Goal: Find specific page/section: Find specific page/section

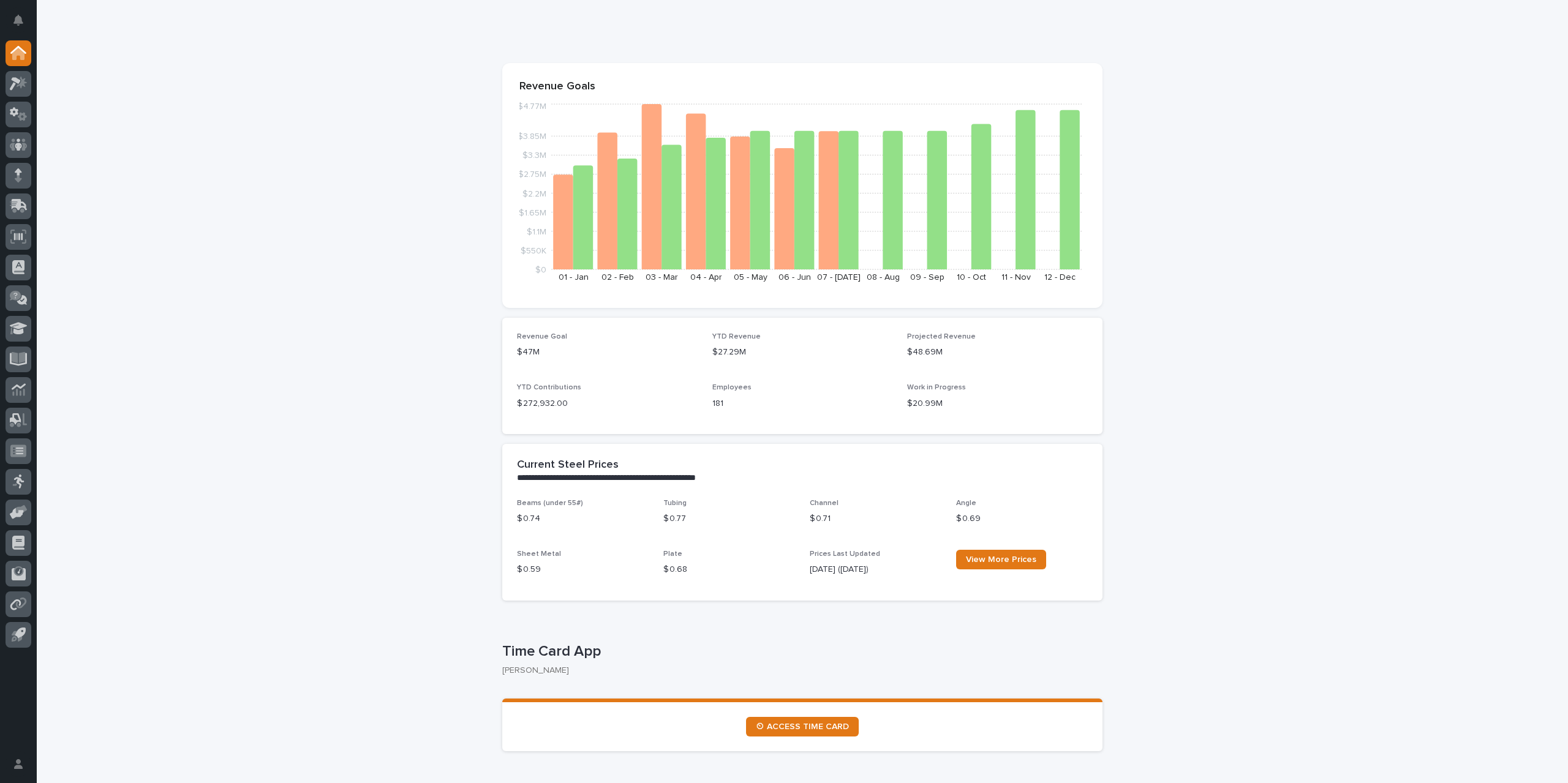
scroll to position [184, 0]
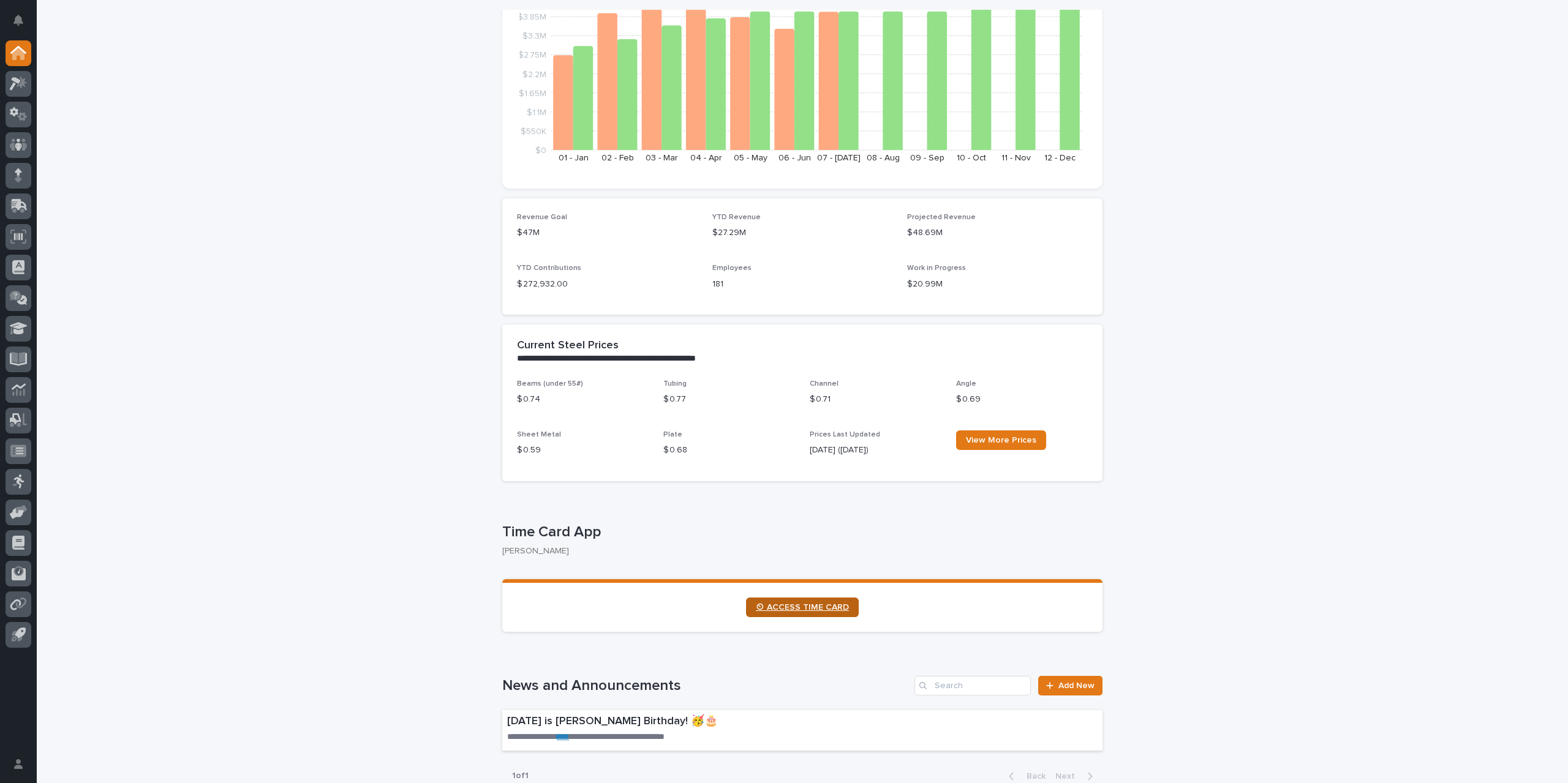
click at [783, 607] on span "⏲ ACCESS TIME CARD" at bounding box center [802, 607] width 93 height 8
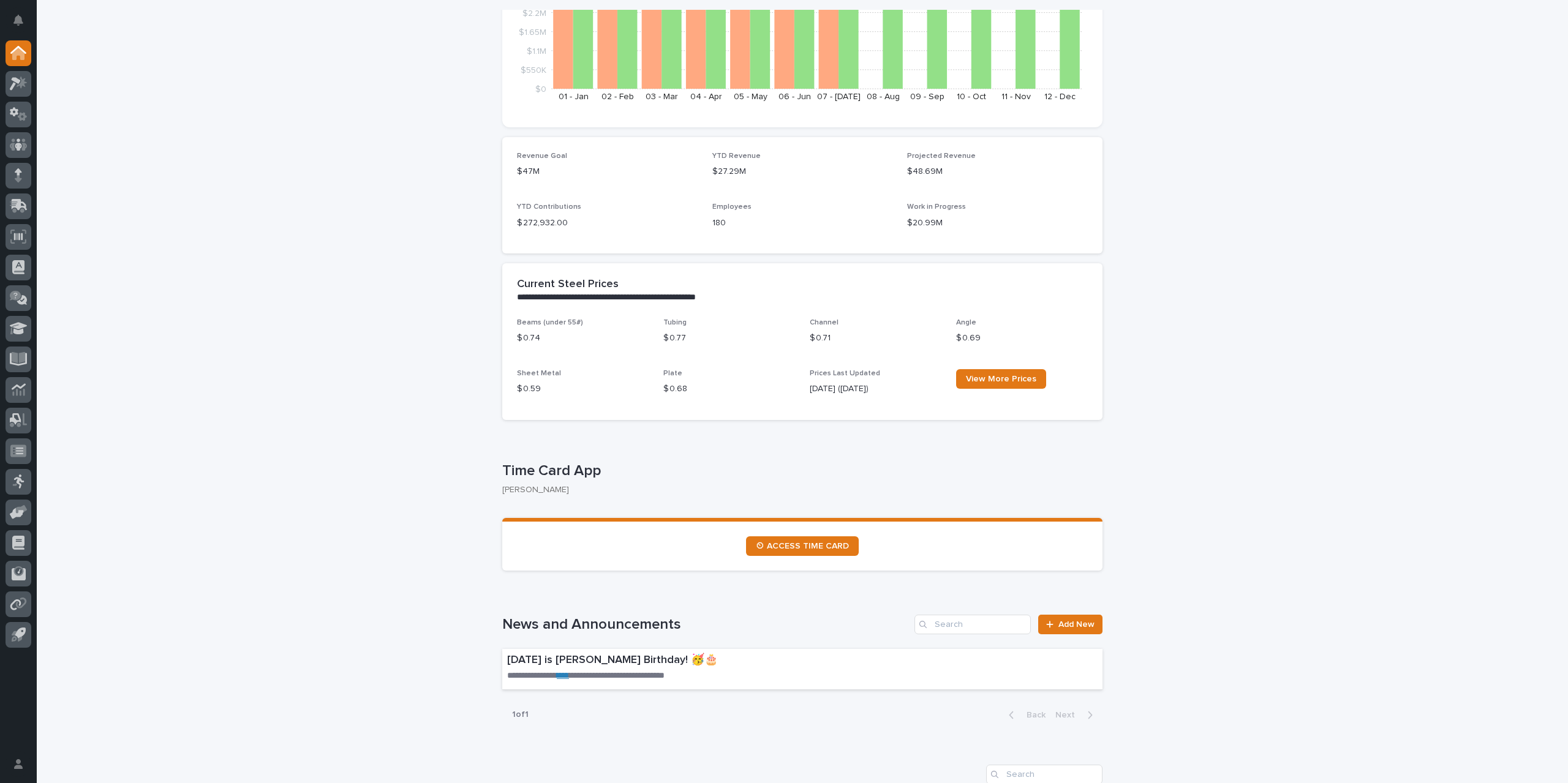
scroll to position [0, 0]
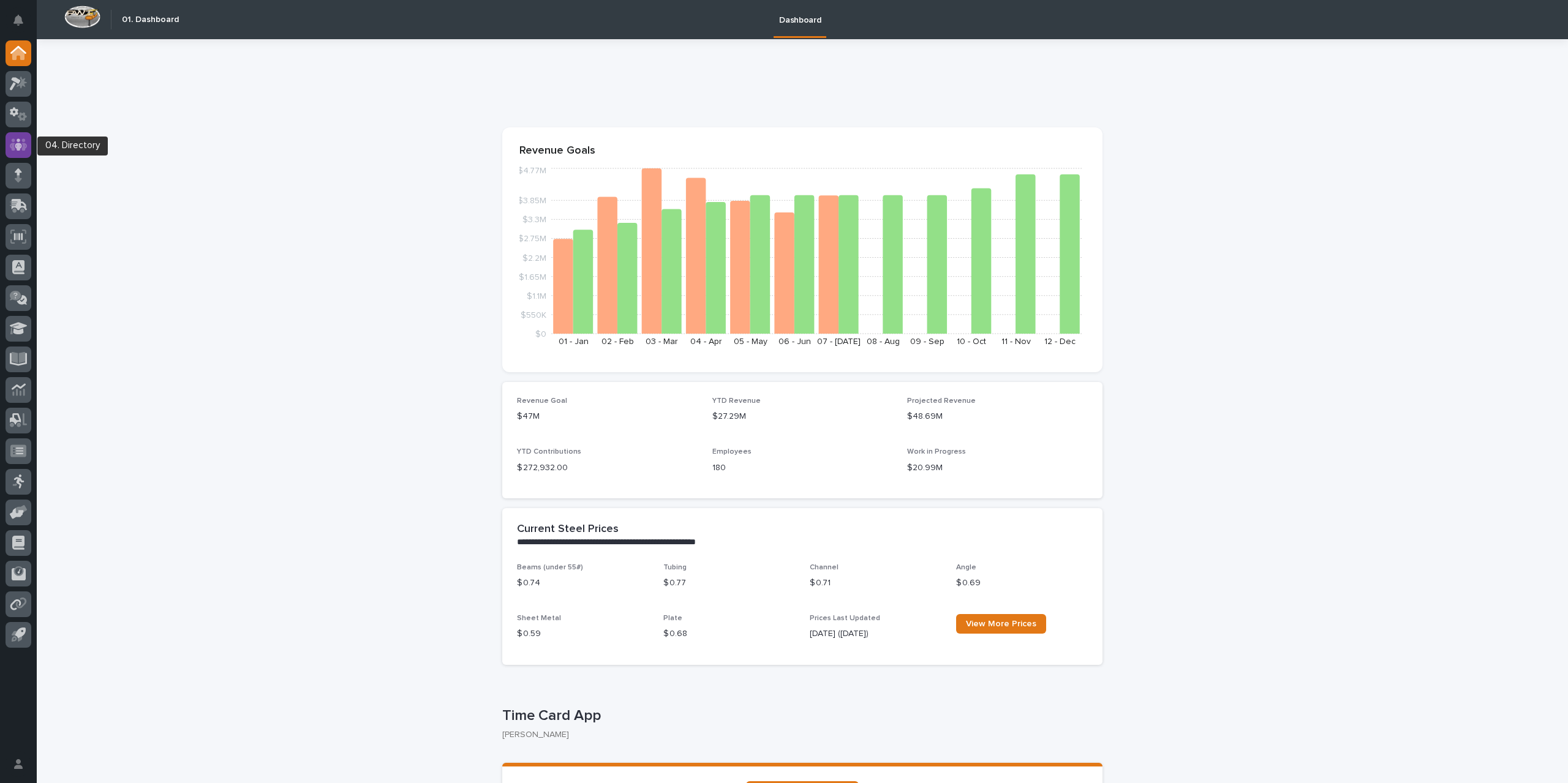
click at [16, 144] on icon at bounding box center [18, 145] width 7 height 13
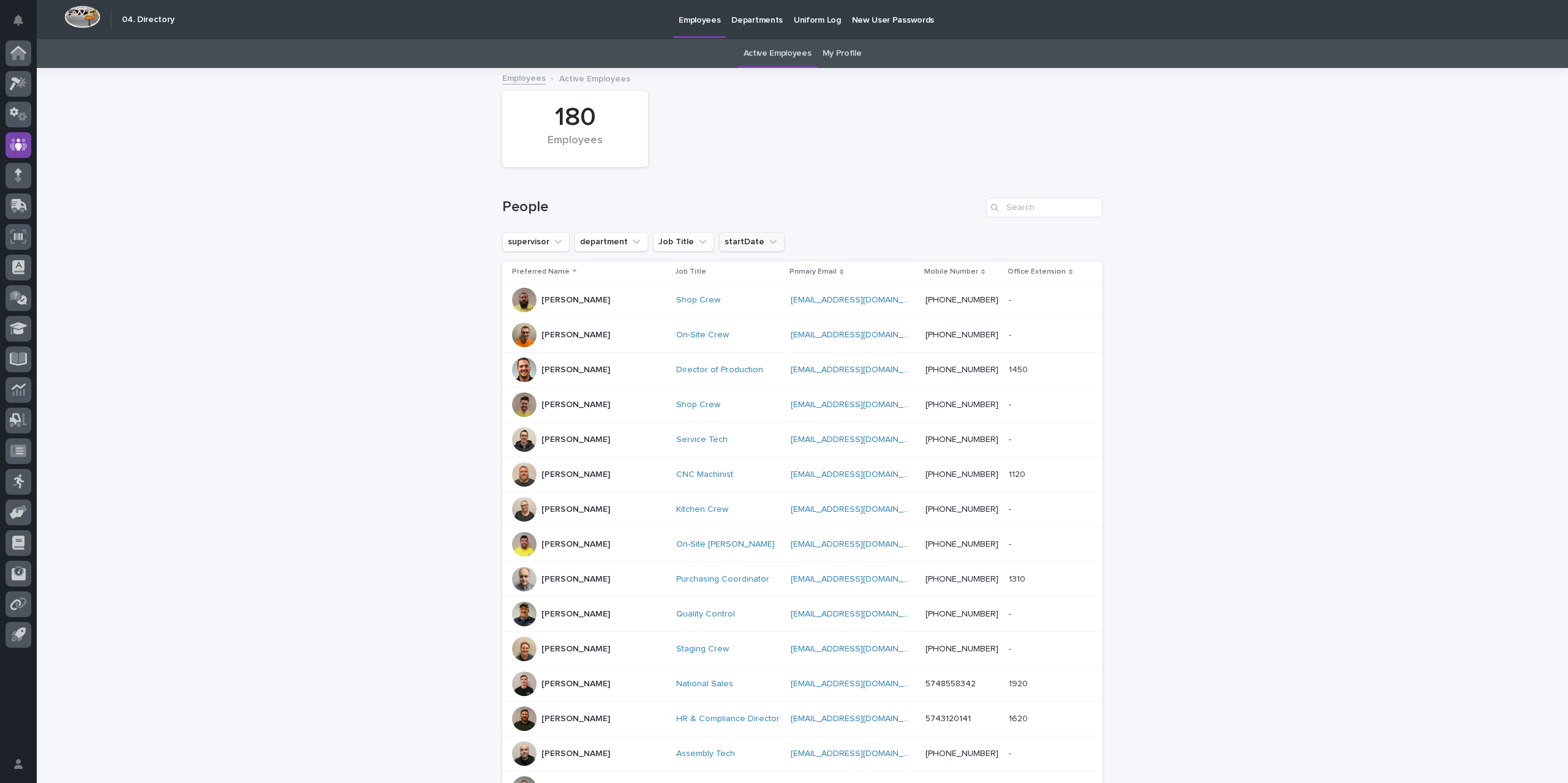
click at [750, 246] on button "startDate" at bounding box center [751, 242] width 65 height 20
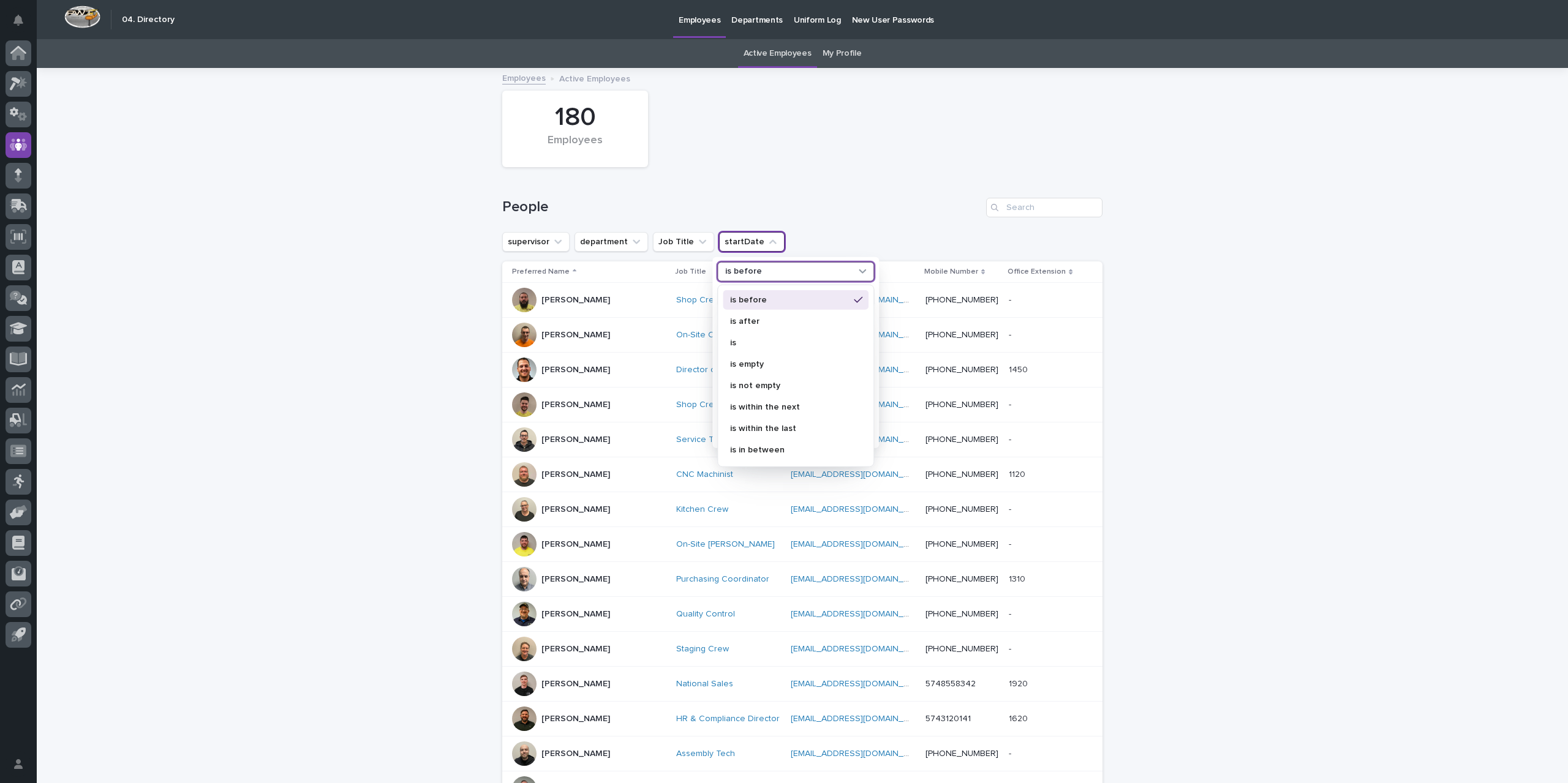
click at [757, 276] on div "is before" at bounding box center [788, 271] width 136 height 13
click at [860, 195] on div "People" at bounding box center [802, 203] width 600 height 59
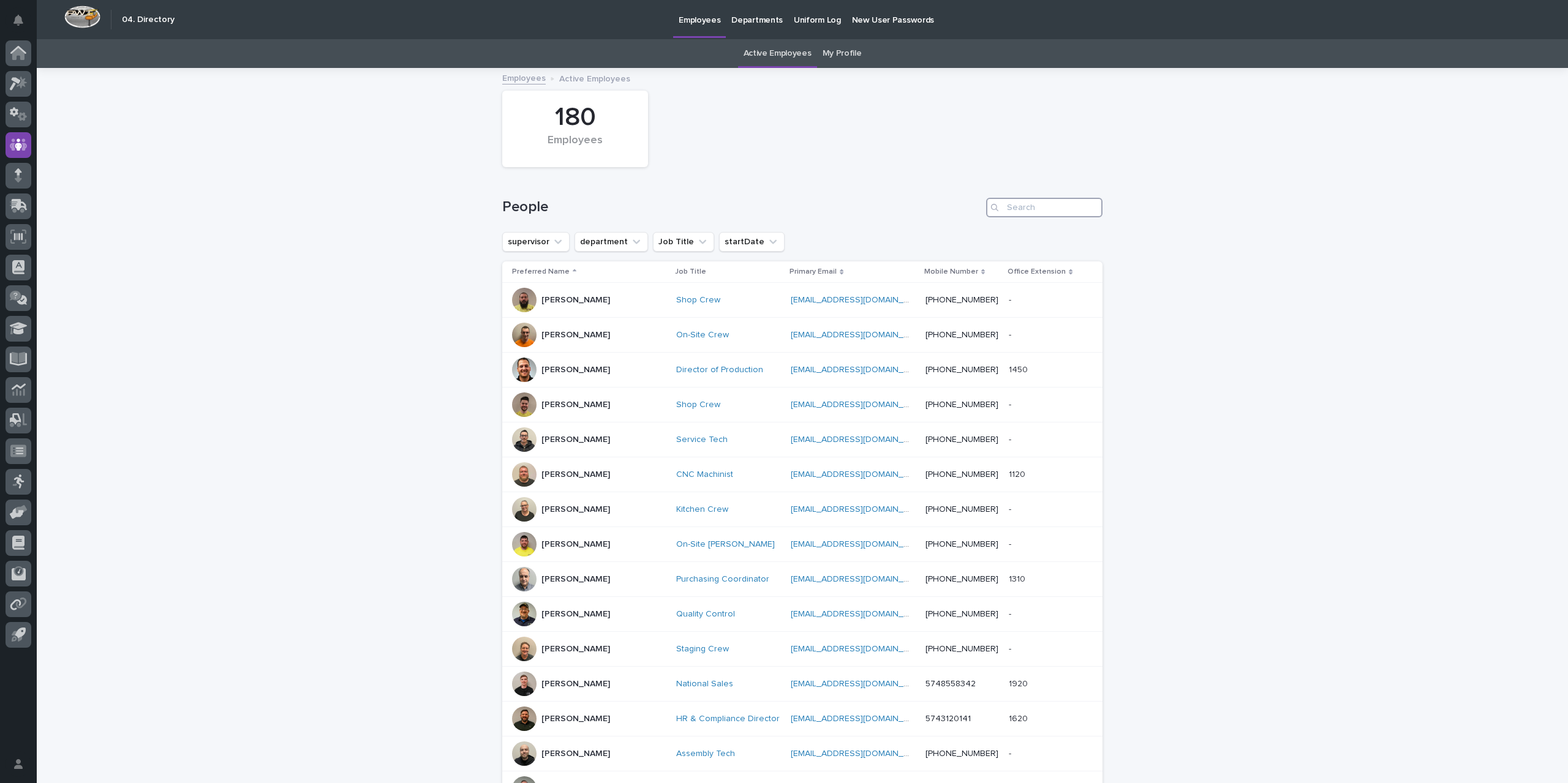
click at [1034, 205] on input "Search" at bounding box center [1044, 208] width 117 height 20
click at [1029, 198] on div "People" at bounding box center [802, 203] width 600 height 59
click at [1022, 217] on div "People" at bounding box center [802, 203] width 600 height 59
click at [1024, 209] on input "Search" at bounding box center [1044, 208] width 117 height 20
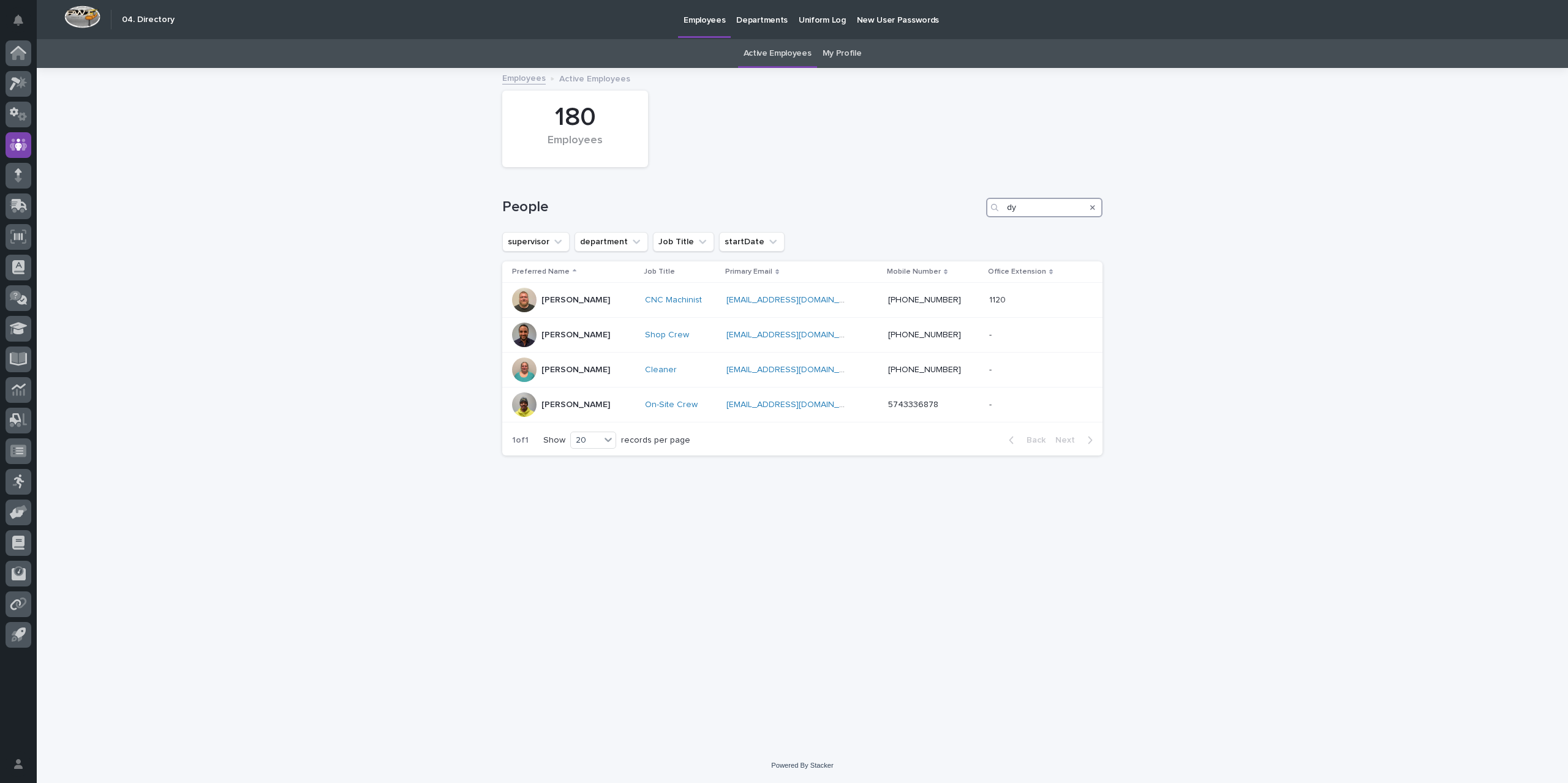
type input "dy"
click at [1095, 206] on div "Search" at bounding box center [1092, 208] width 20 height 20
drag, startPoint x: 1092, startPoint y: 207, endPoint x: 999, endPoint y: 190, distance: 94.5
click at [1092, 208] on icon "Search" at bounding box center [1091, 207] width 5 height 5
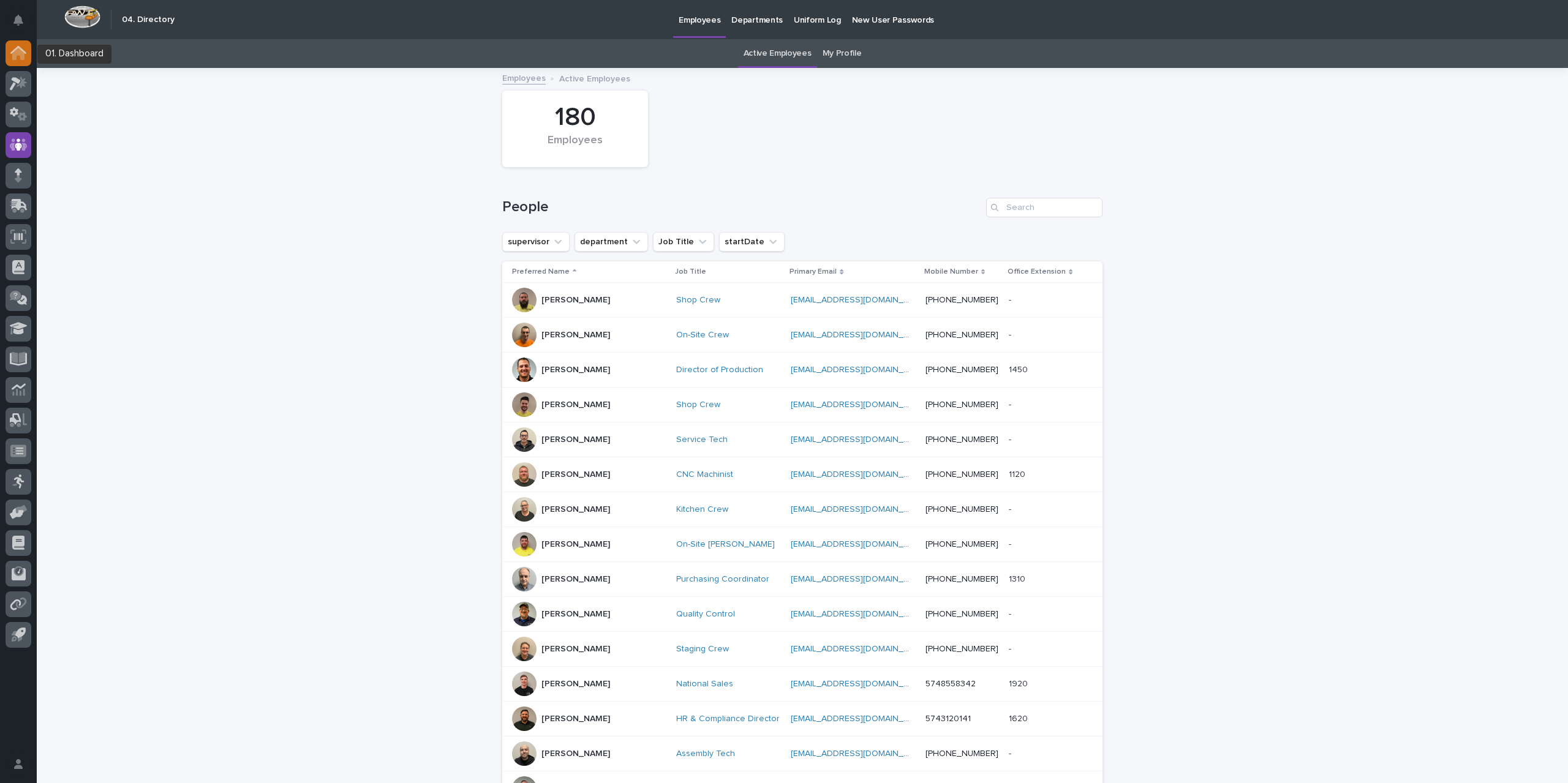
click at [21, 62] on div at bounding box center [18, 53] width 25 height 25
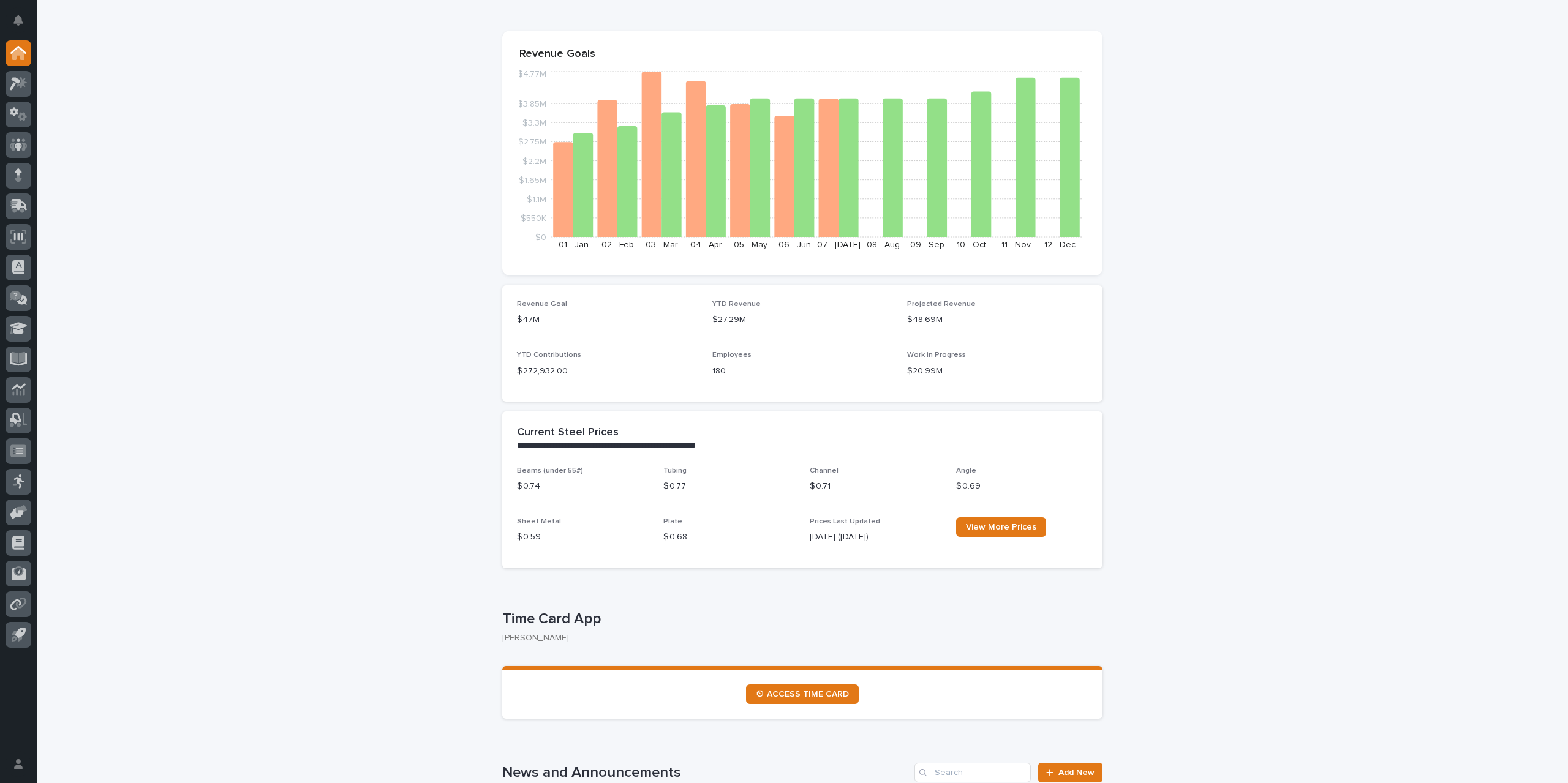
scroll to position [245, 0]
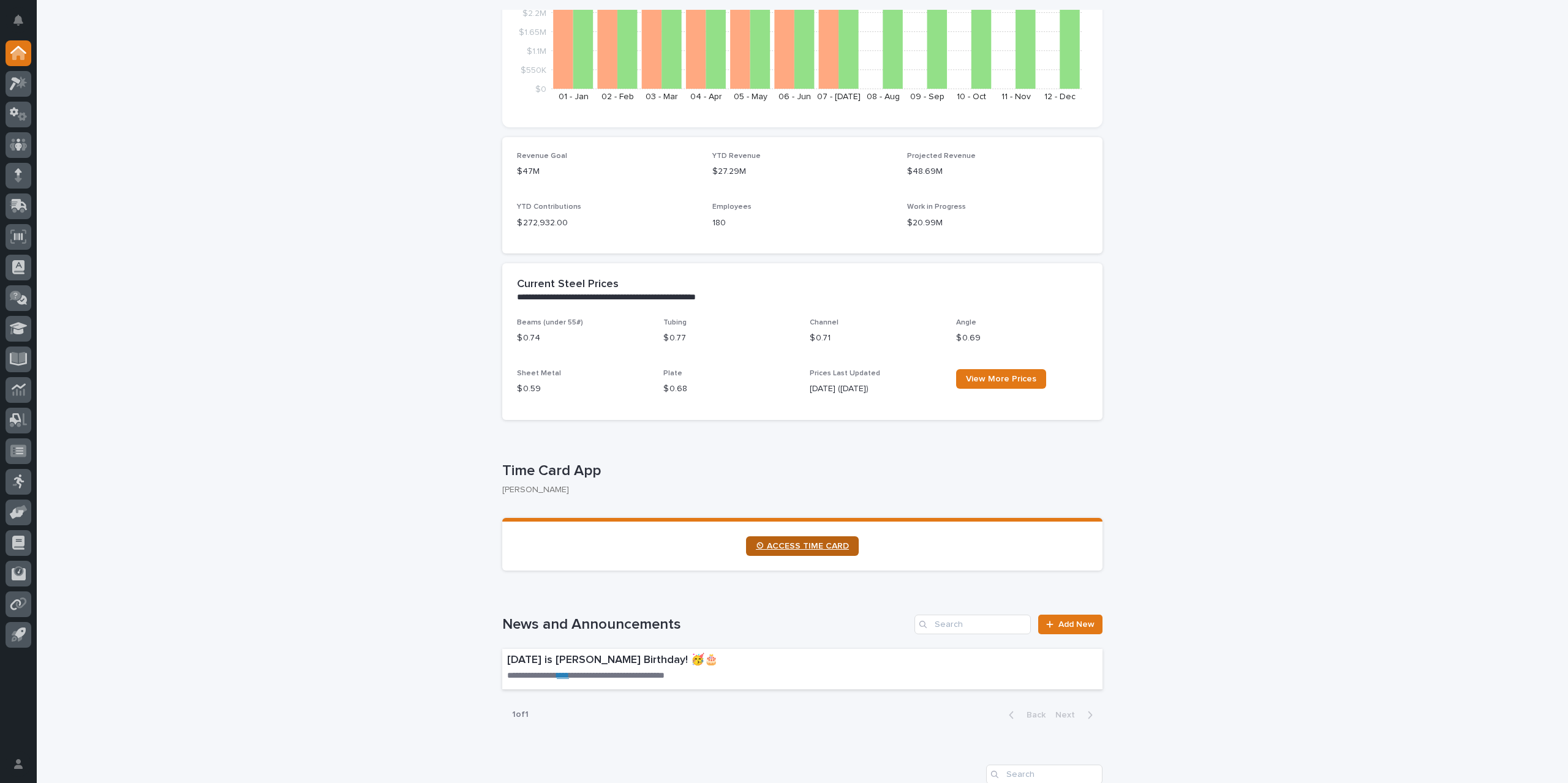
click at [808, 547] on span "⏲ ACCESS TIME CARD" at bounding box center [802, 545] width 93 height 8
